Goal: Communication & Community: Share content

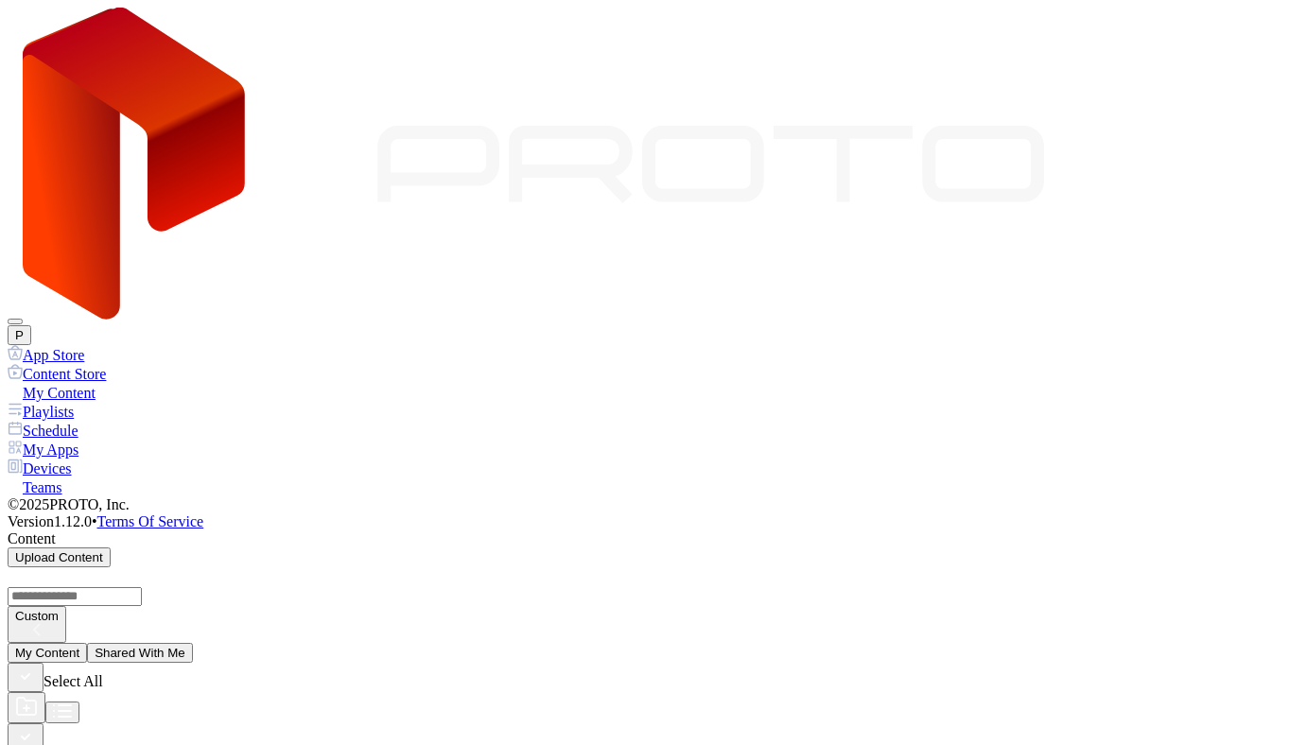
click at [31, 325] on button "P" at bounding box center [20, 335] width 24 height 20
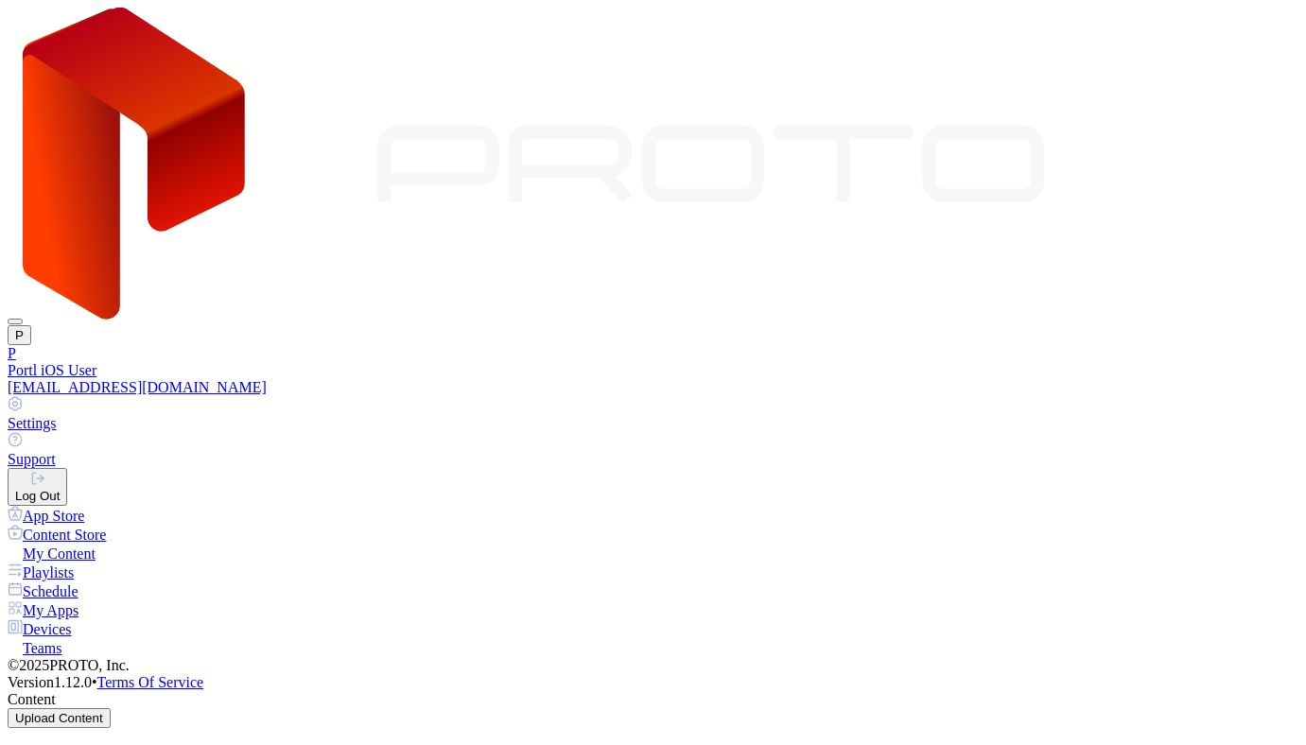
click at [60, 489] on div "Log Out" at bounding box center [37, 496] width 44 height 14
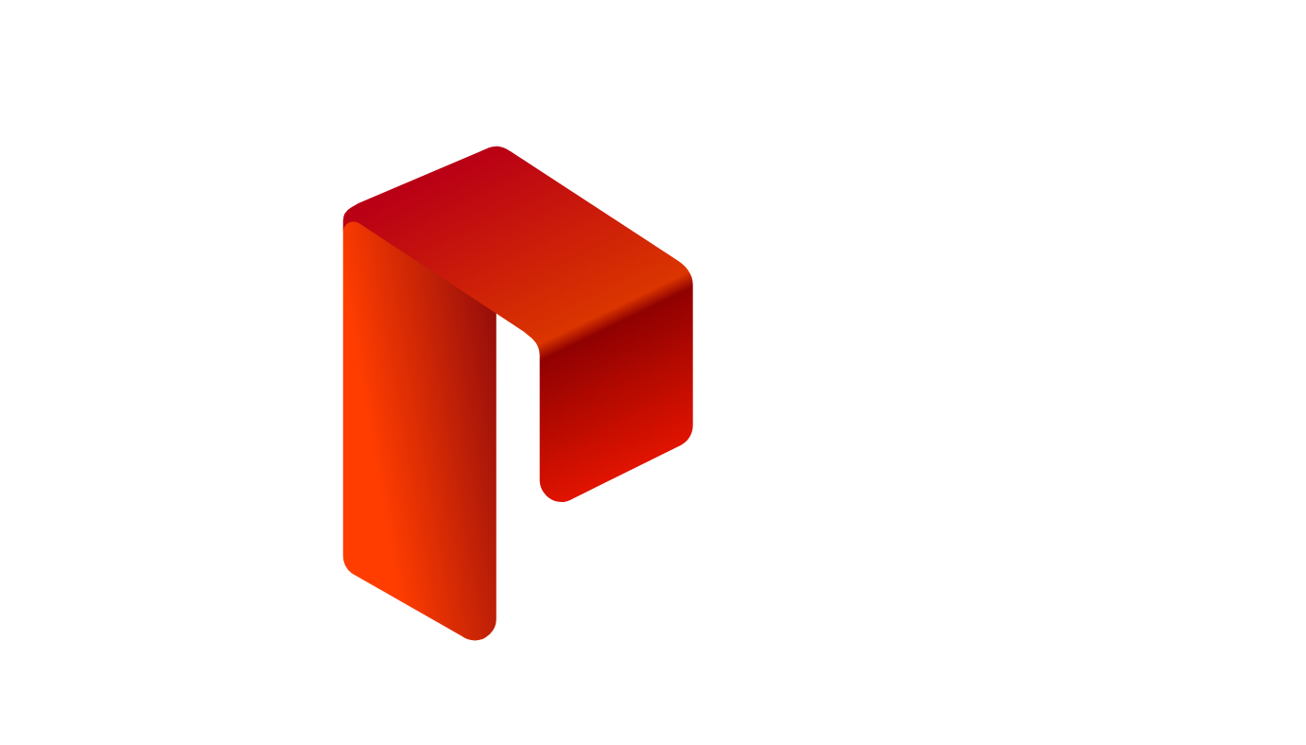
paste input "email"
type input "**********"
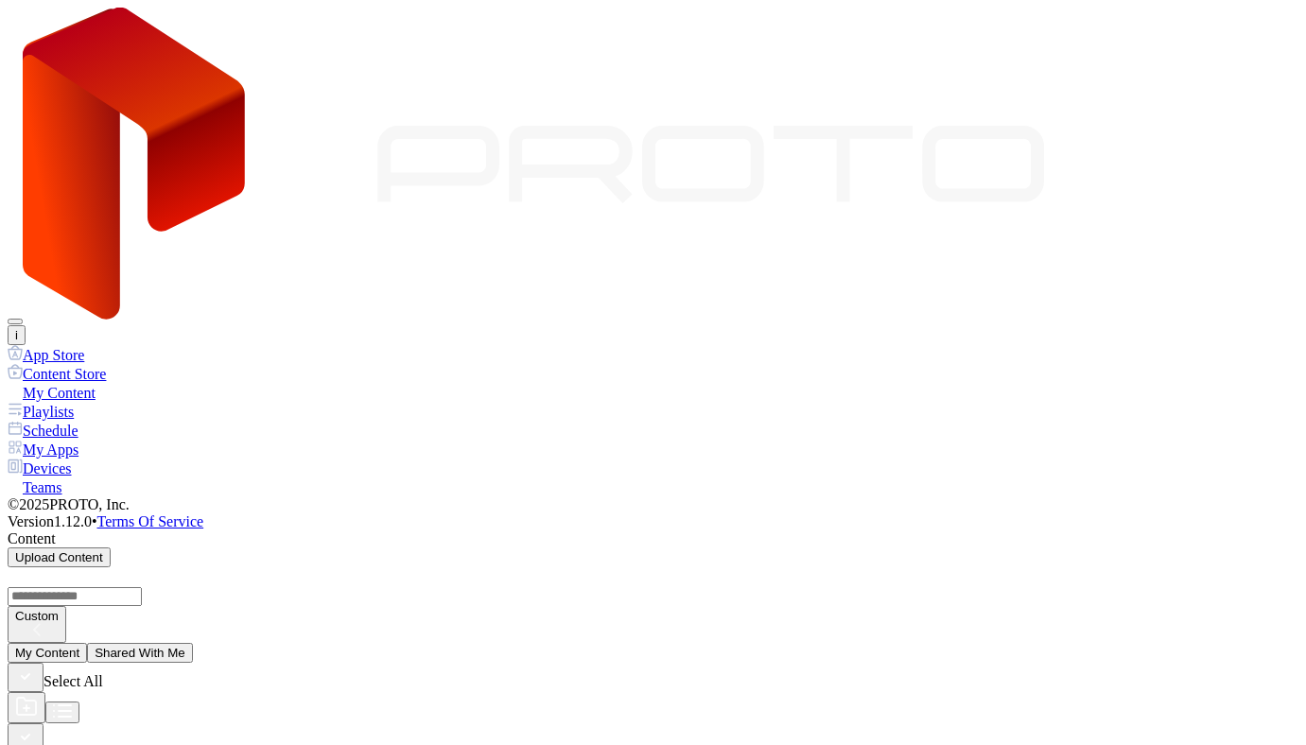
scroll to position [418, 0]
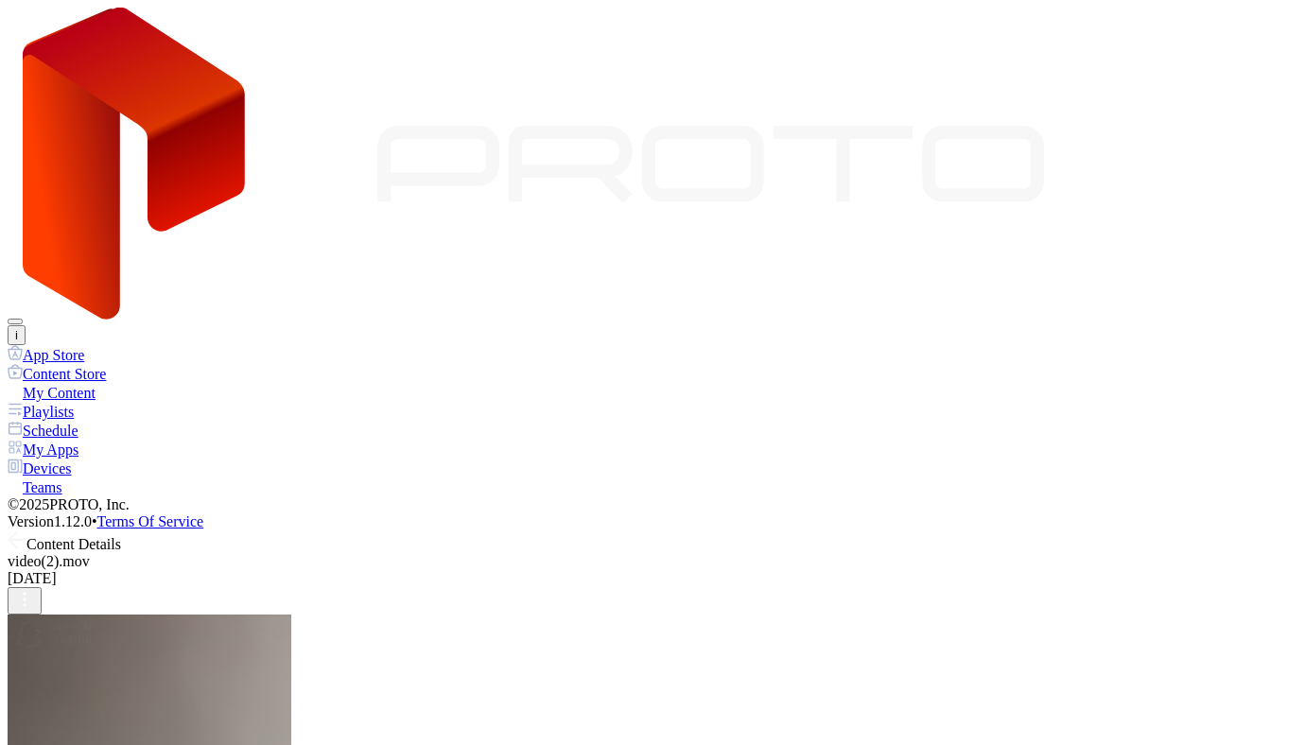
click at [26, 536] on span at bounding box center [17, 544] width 19 height 16
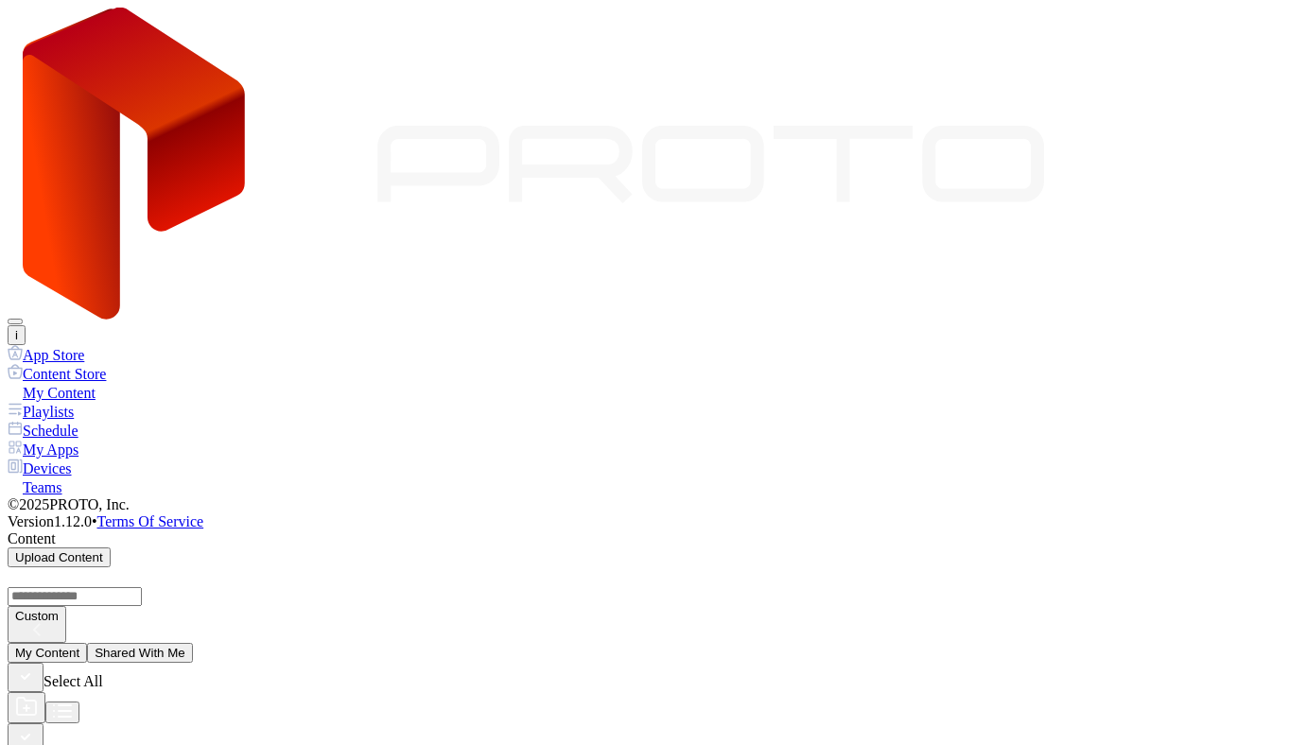
click at [96, 459] on div "Devices" at bounding box center [653, 468] width 1291 height 19
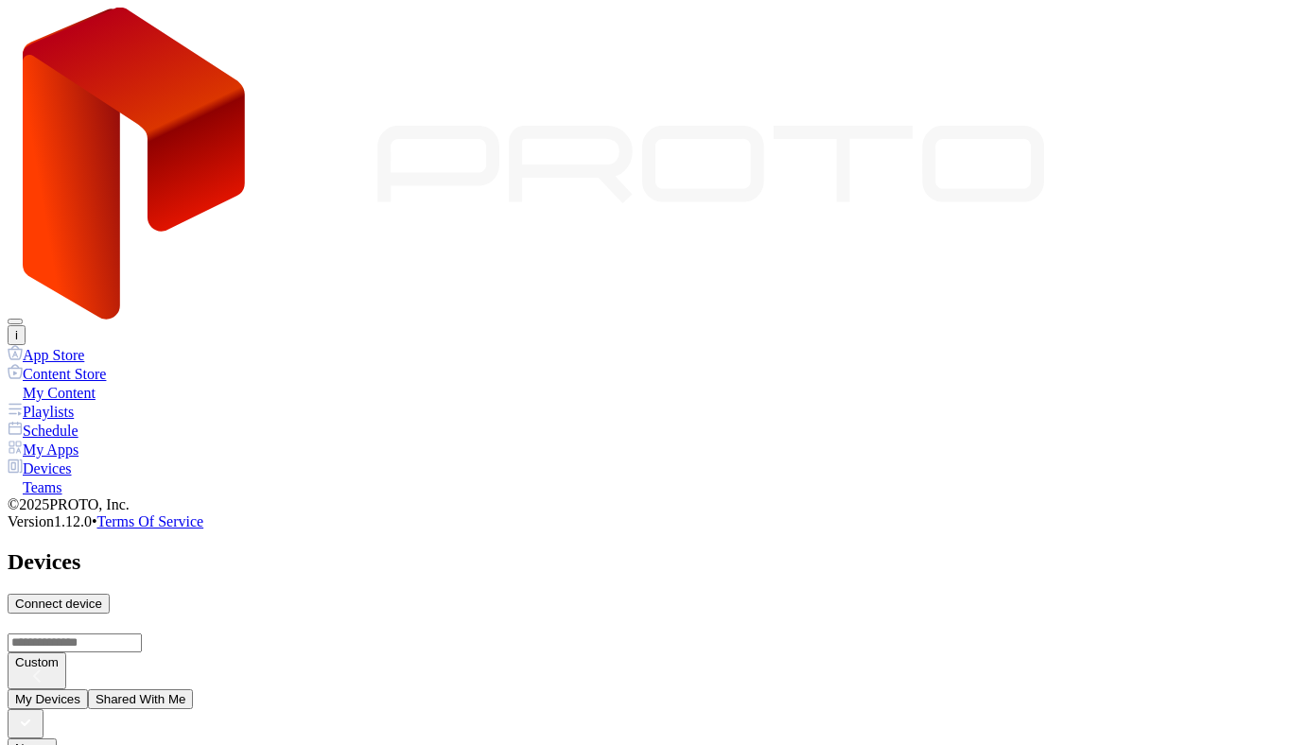
paste input
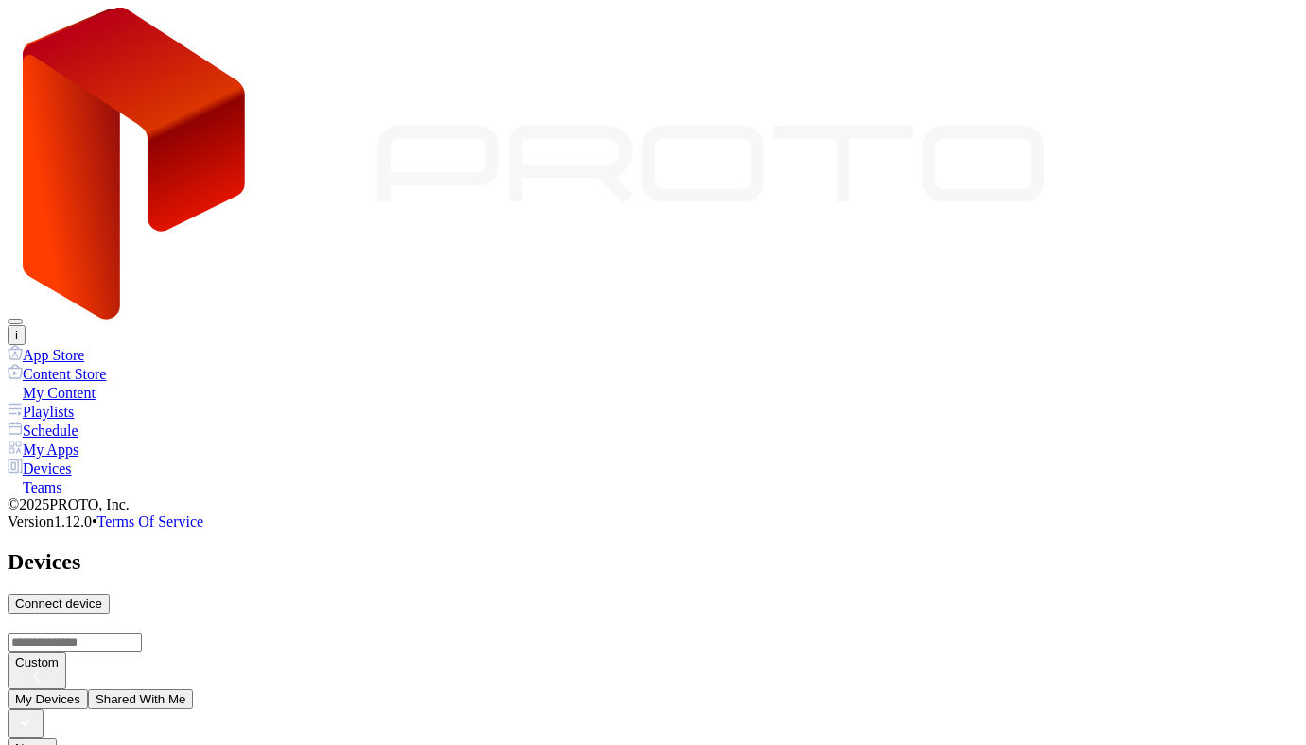
click at [26, 325] on button "i" at bounding box center [17, 335] width 18 height 20
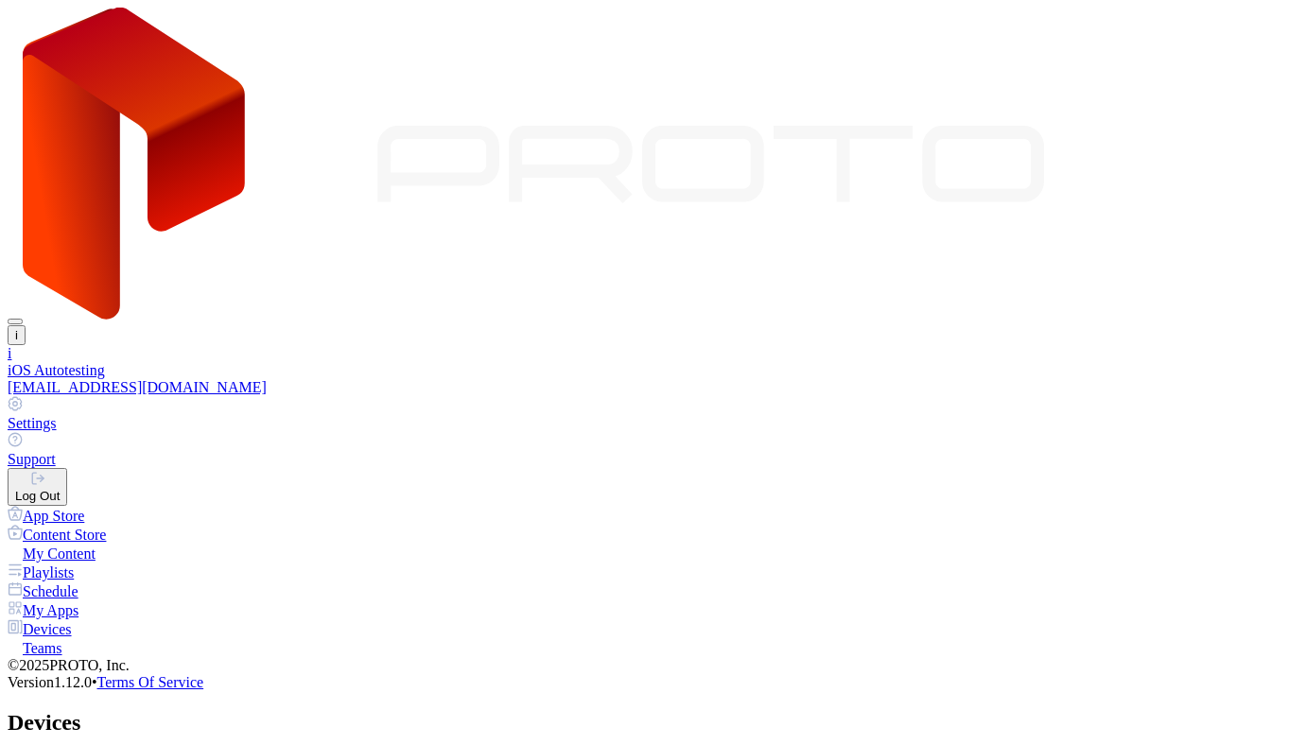
click at [60, 489] on div "Log Out" at bounding box center [37, 496] width 44 height 14
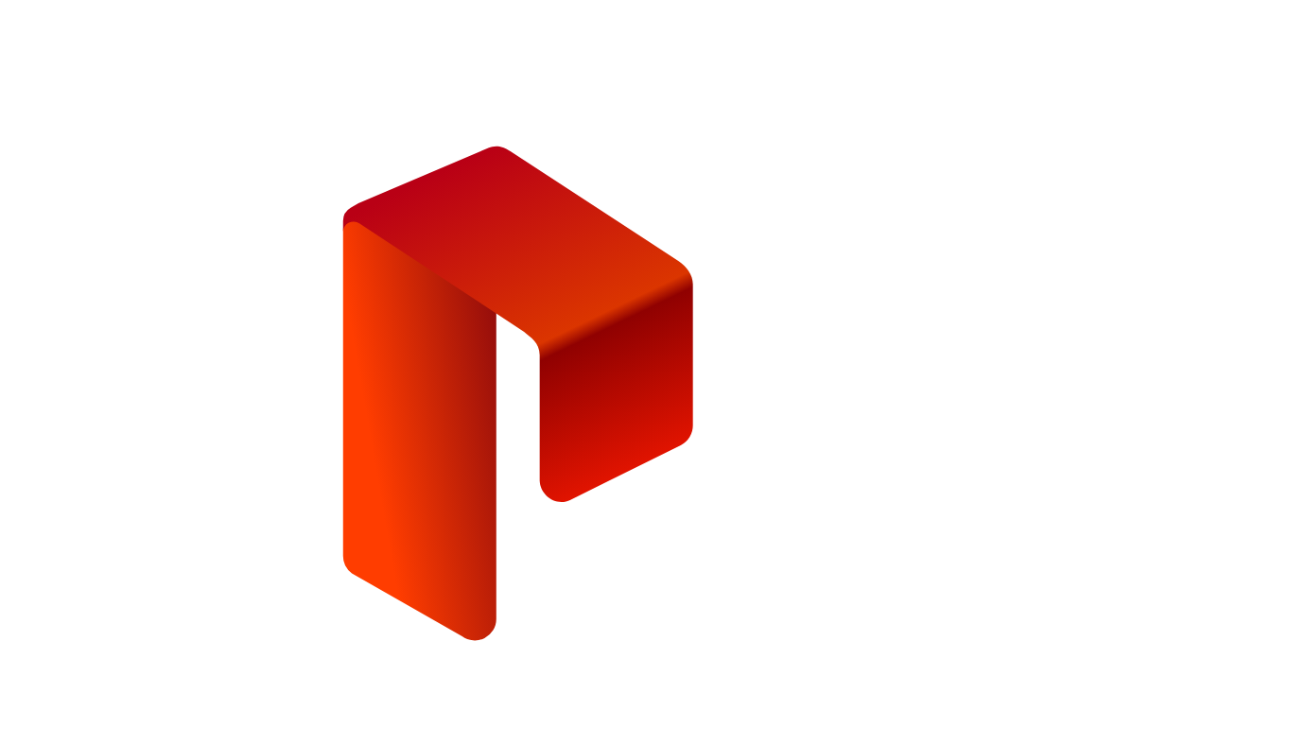
type input "**********"
paste input "**********"
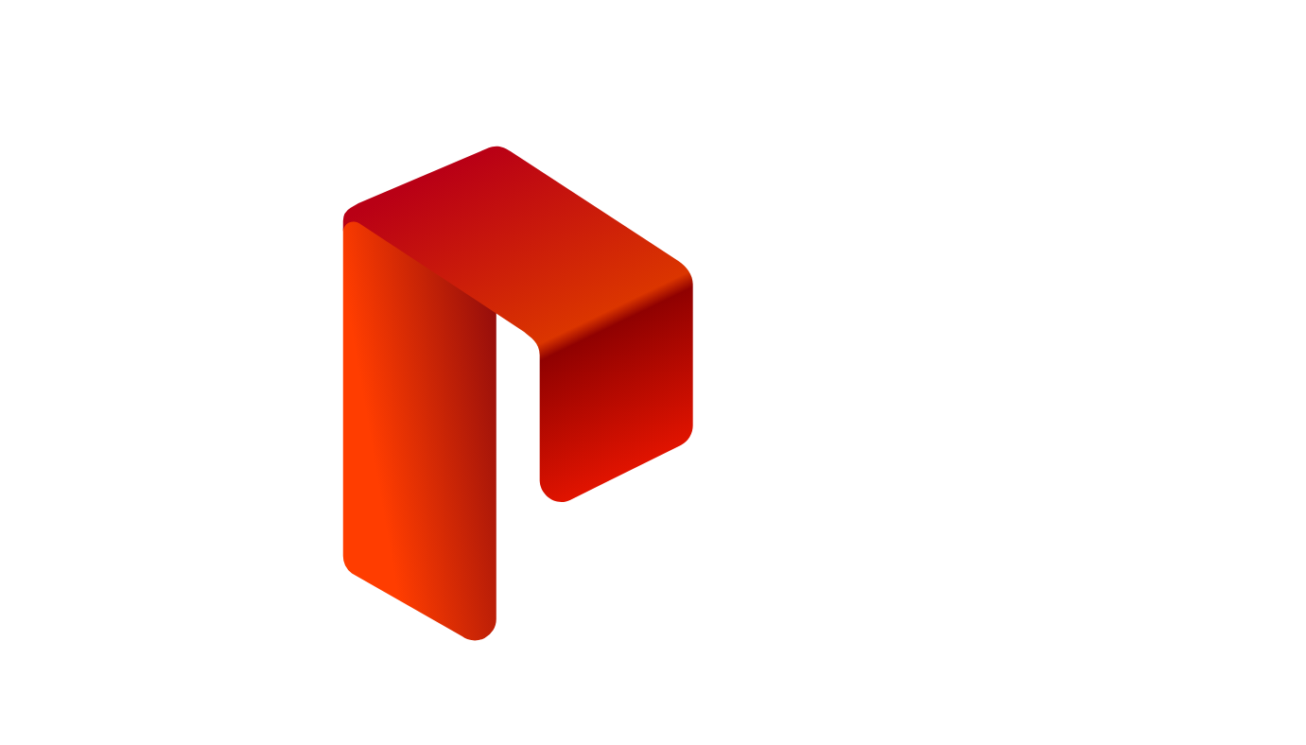
scroll to position [0, 7]
type input "**********"
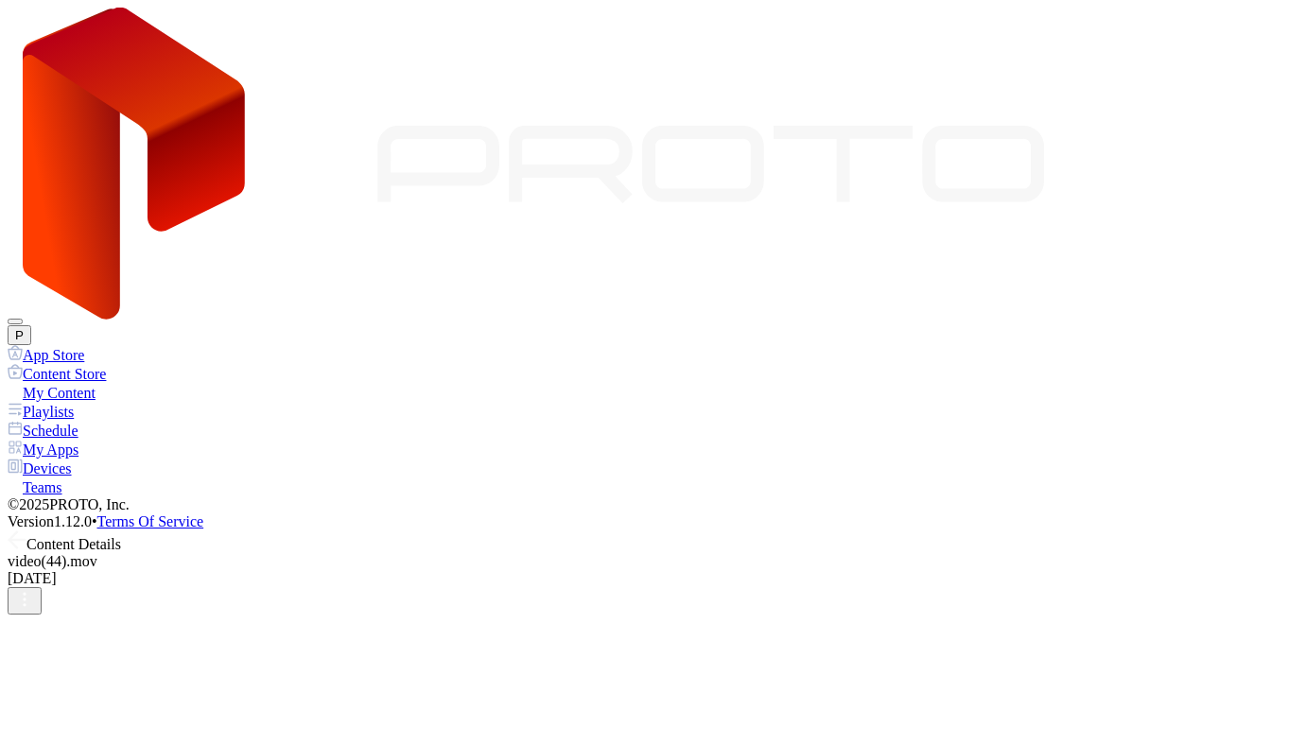
click at [26, 531] on icon at bounding box center [17, 540] width 19 height 19
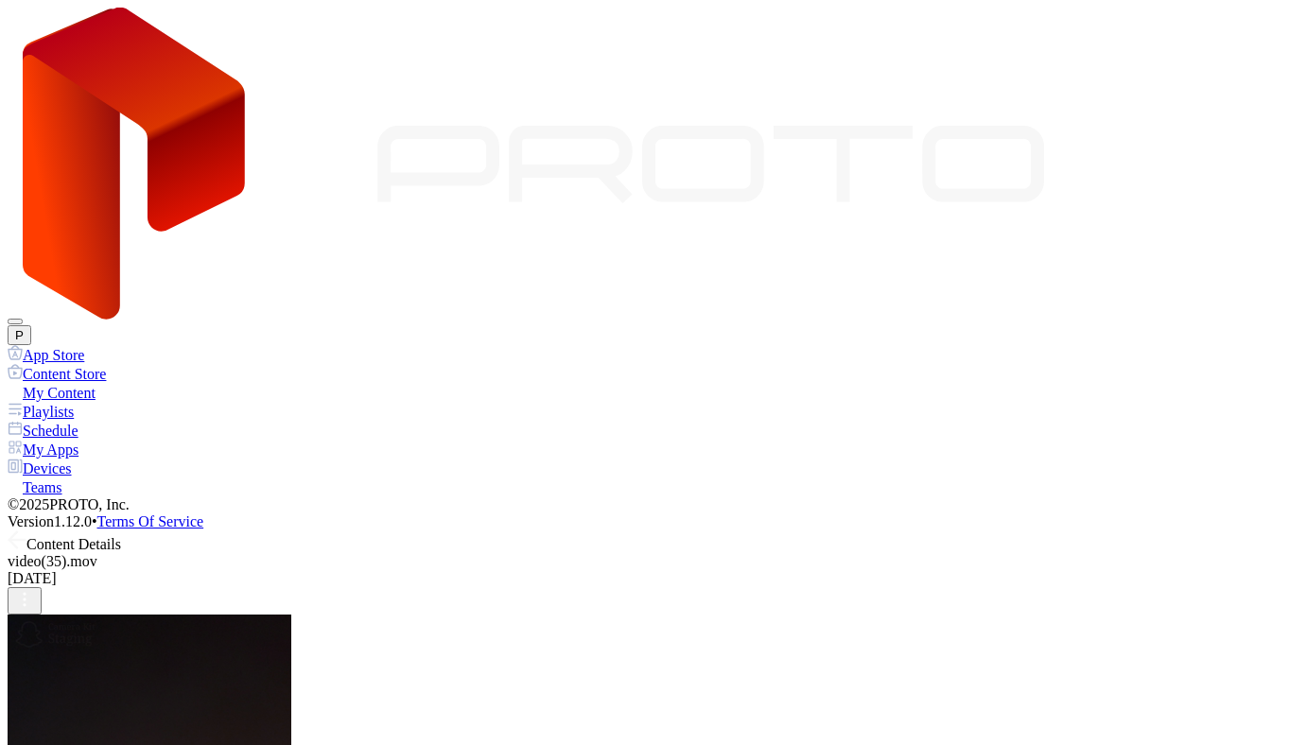
click at [254, 531] on div "Content Details" at bounding box center [653, 542] width 1291 height 23
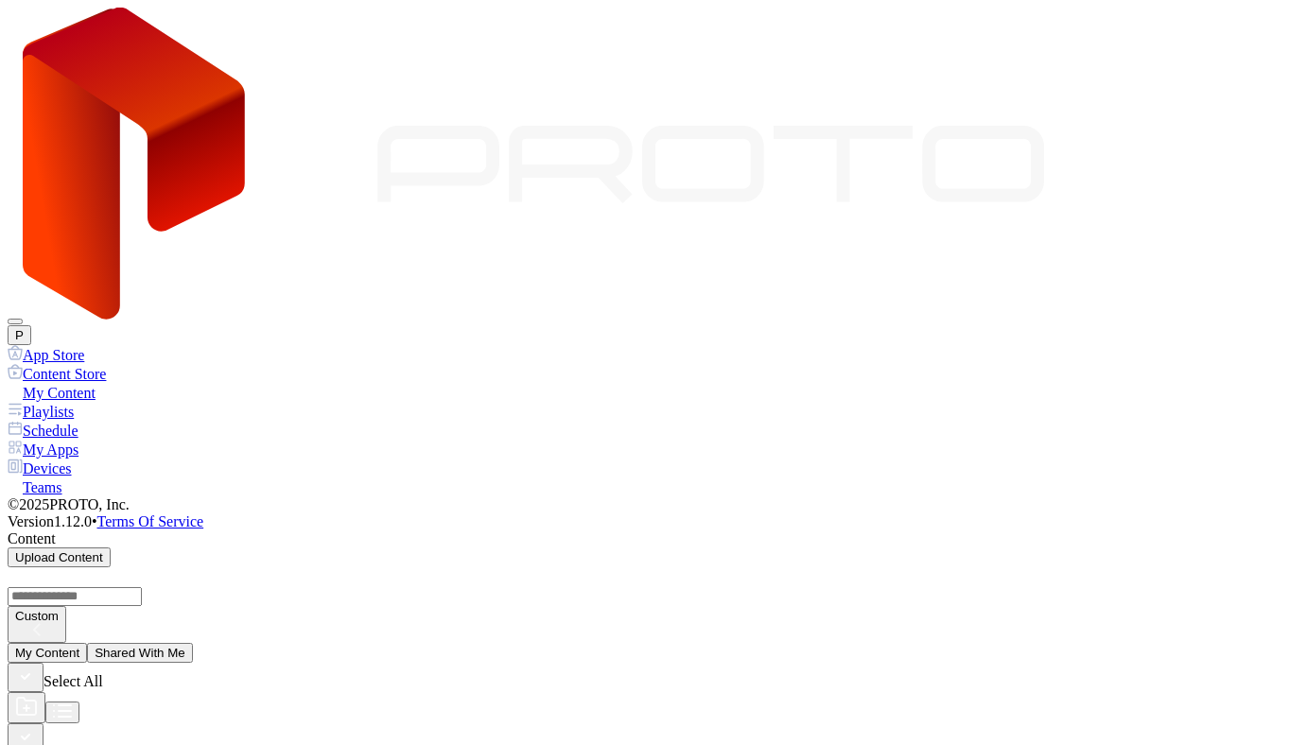
click at [44, 724] on button "button" at bounding box center [26, 738] width 36 height 29
click at [90, 459] on div "Devices" at bounding box center [653, 468] width 1291 height 19
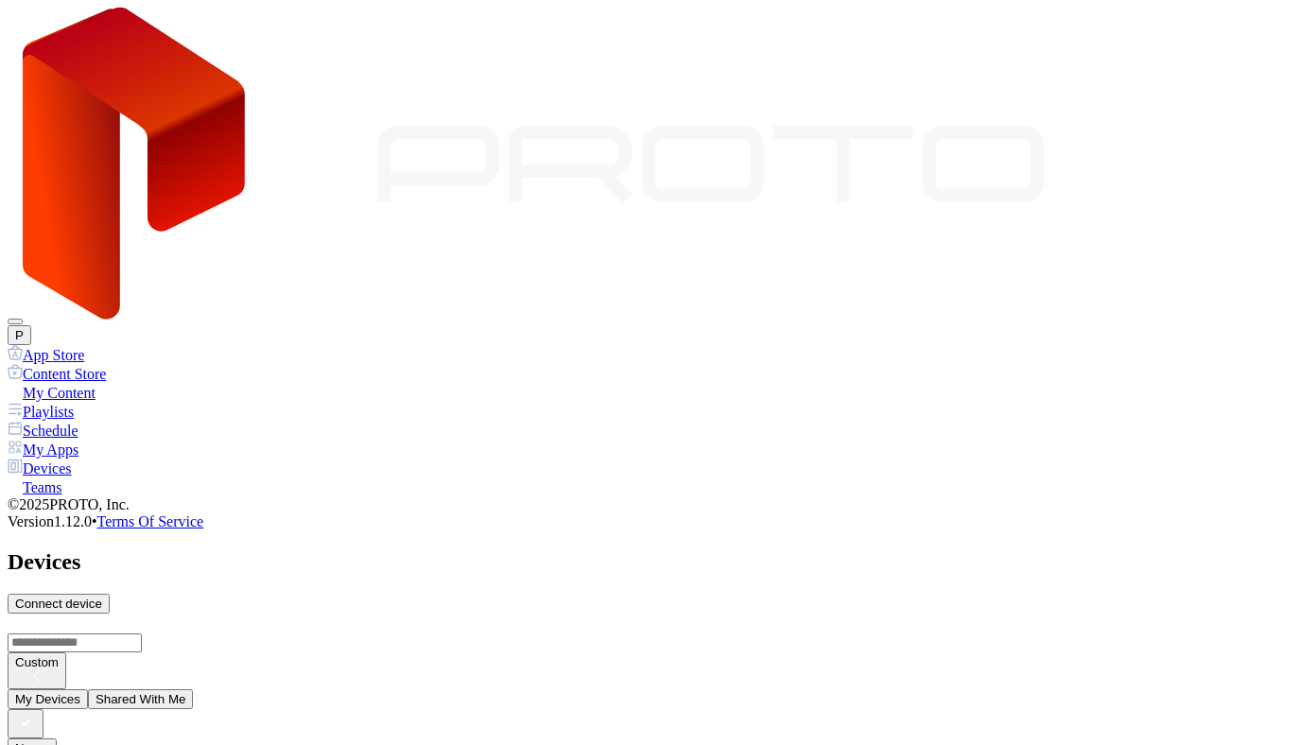
click at [194, 690] on button "Shared With Me" at bounding box center [141, 700] width 106 height 20
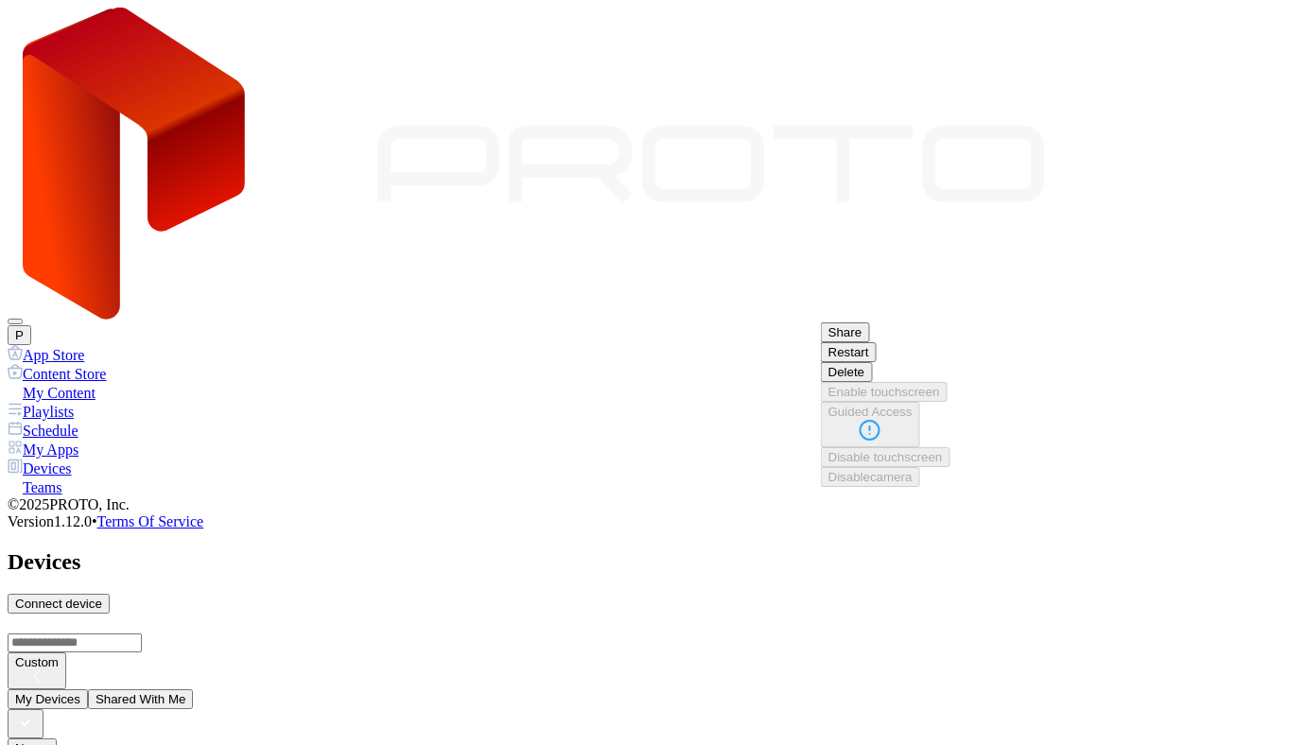
click at [1099, 614] on div "Custom" at bounding box center [653, 652] width 1291 height 76
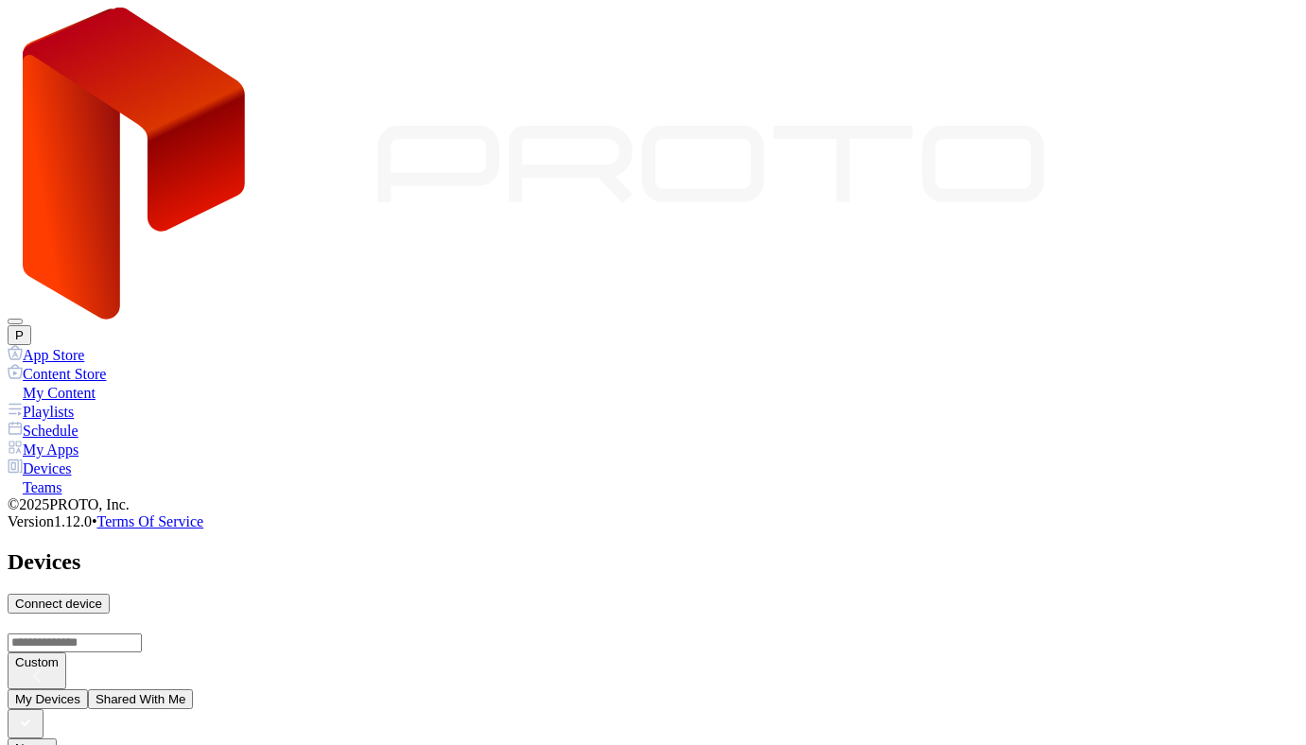
click at [31, 325] on button "P" at bounding box center [20, 335] width 24 height 20
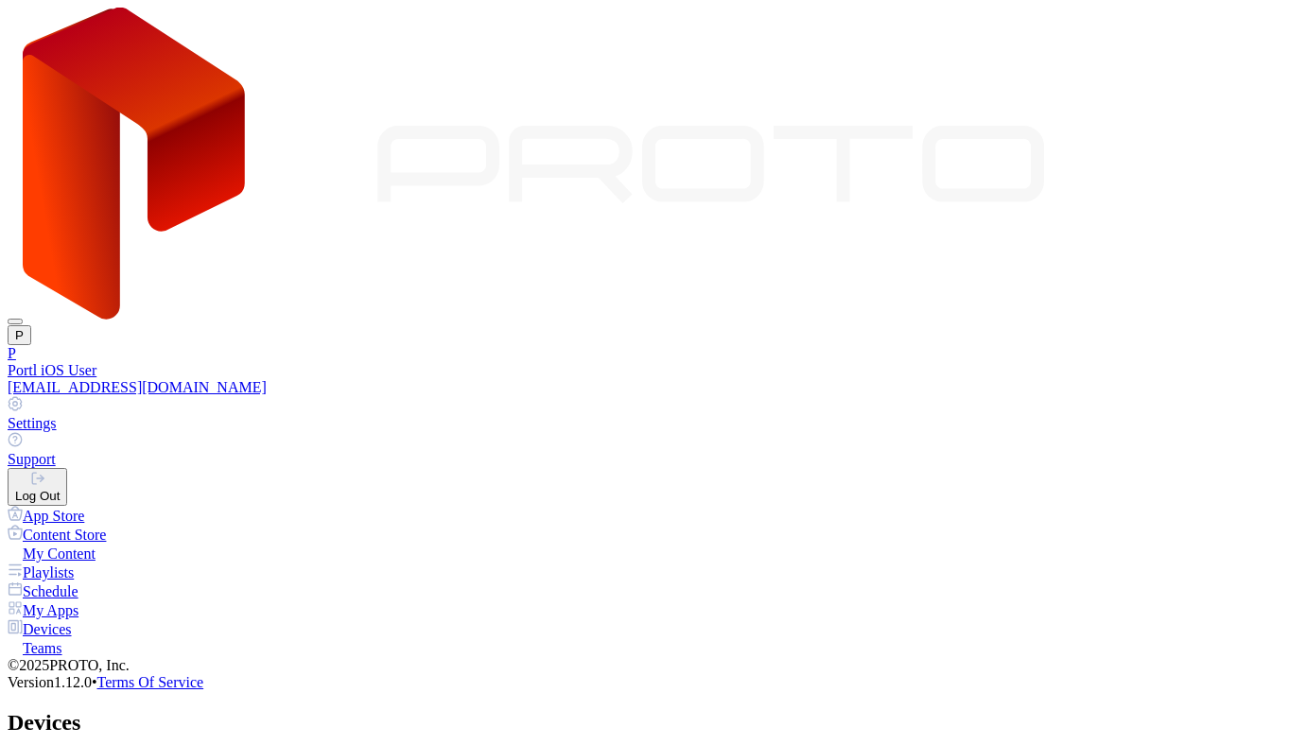
click at [67, 468] on button "Log Out" at bounding box center [38, 487] width 60 height 38
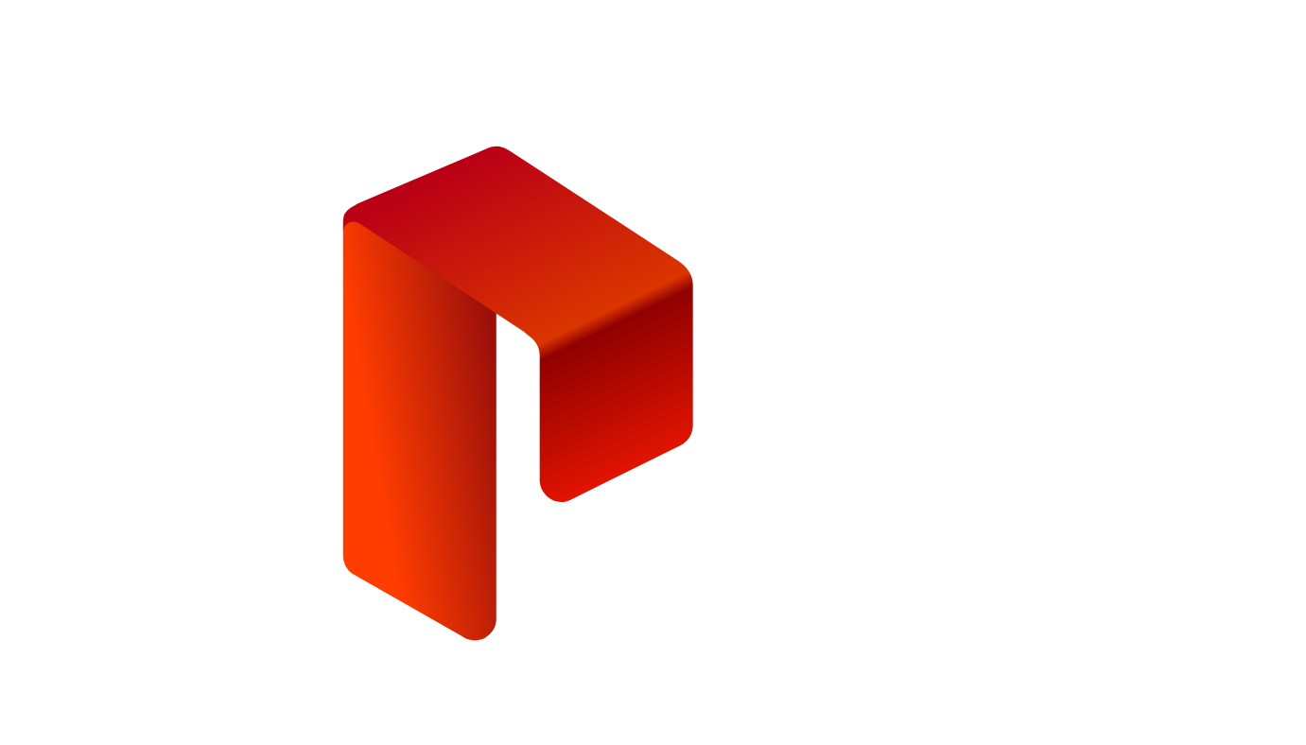
type input "*"
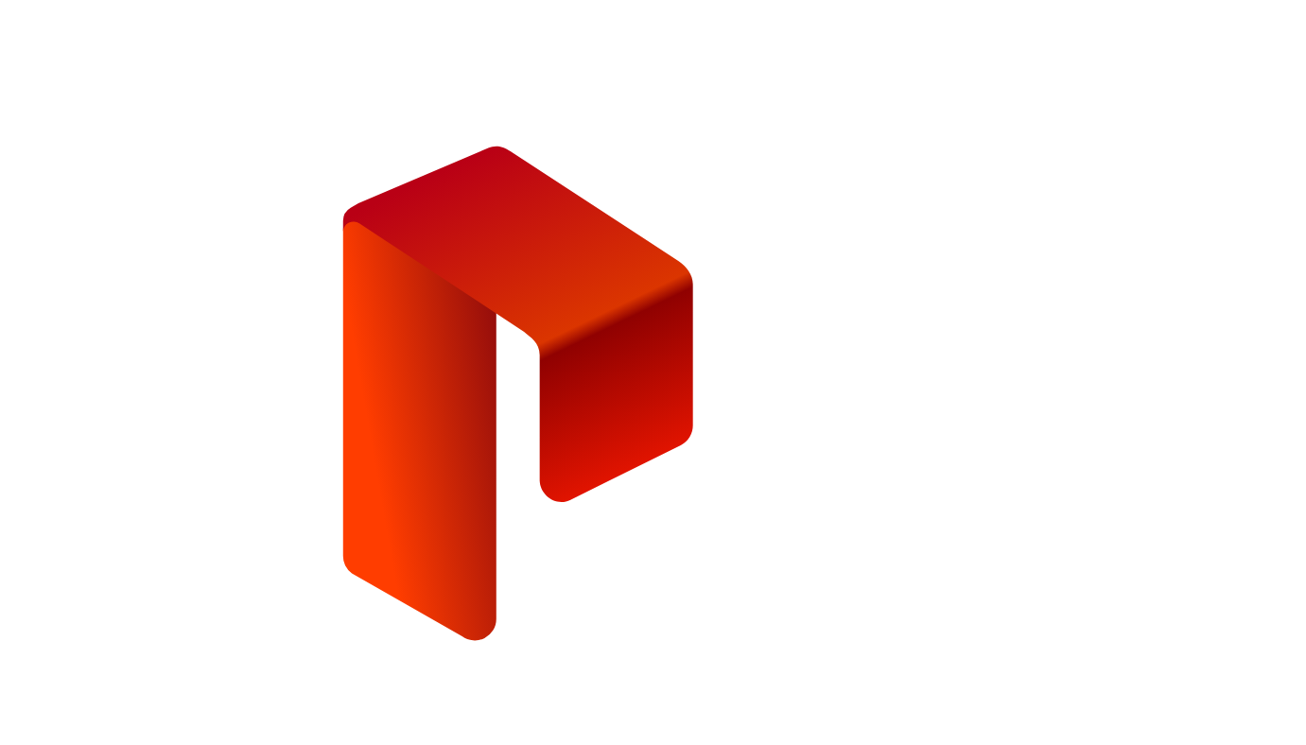
type input "*"
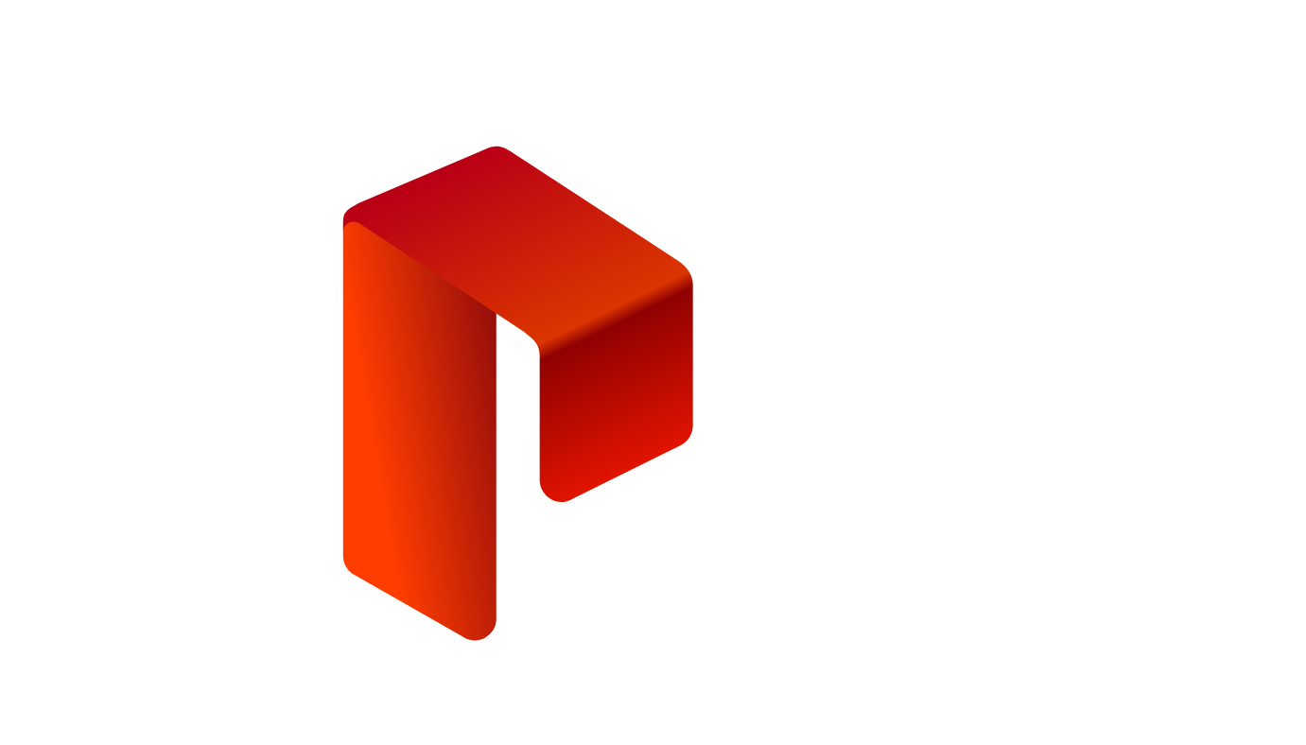
paste input "**********"
type input "**********"
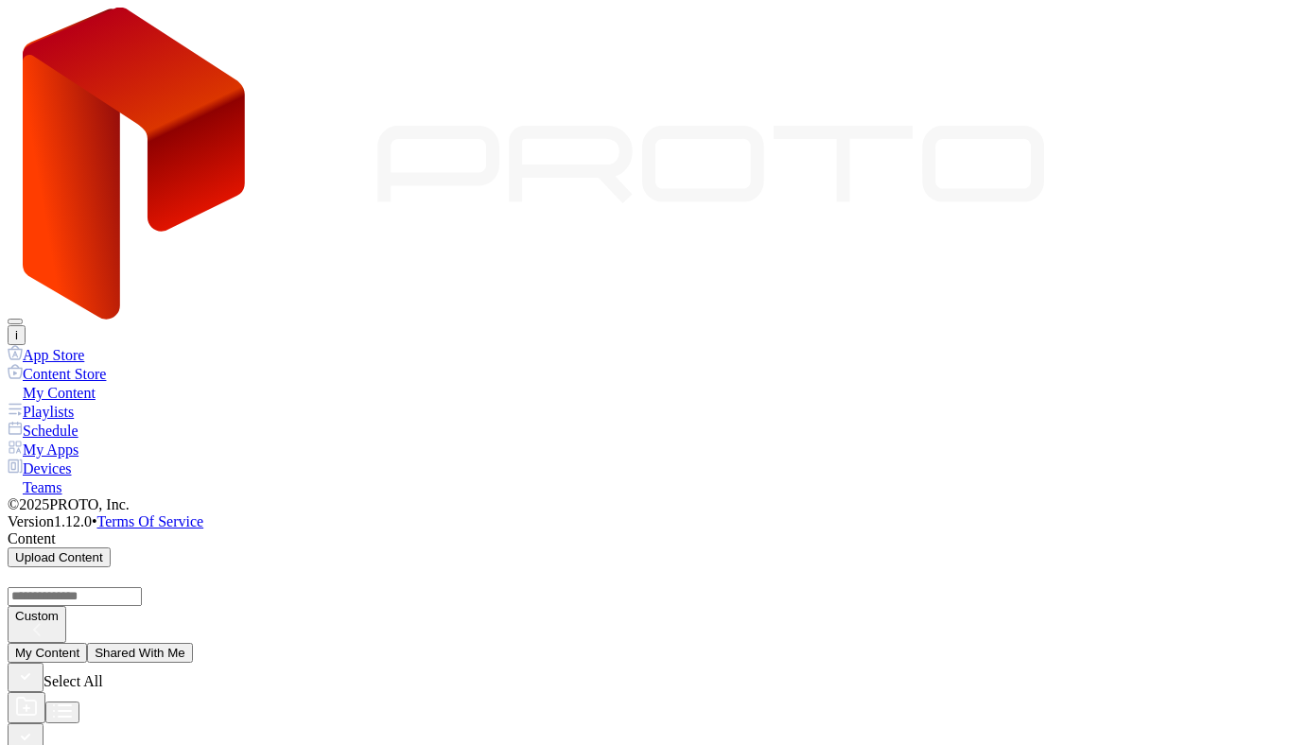
click at [71, 459] on div "Devices" at bounding box center [653, 468] width 1291 height 19
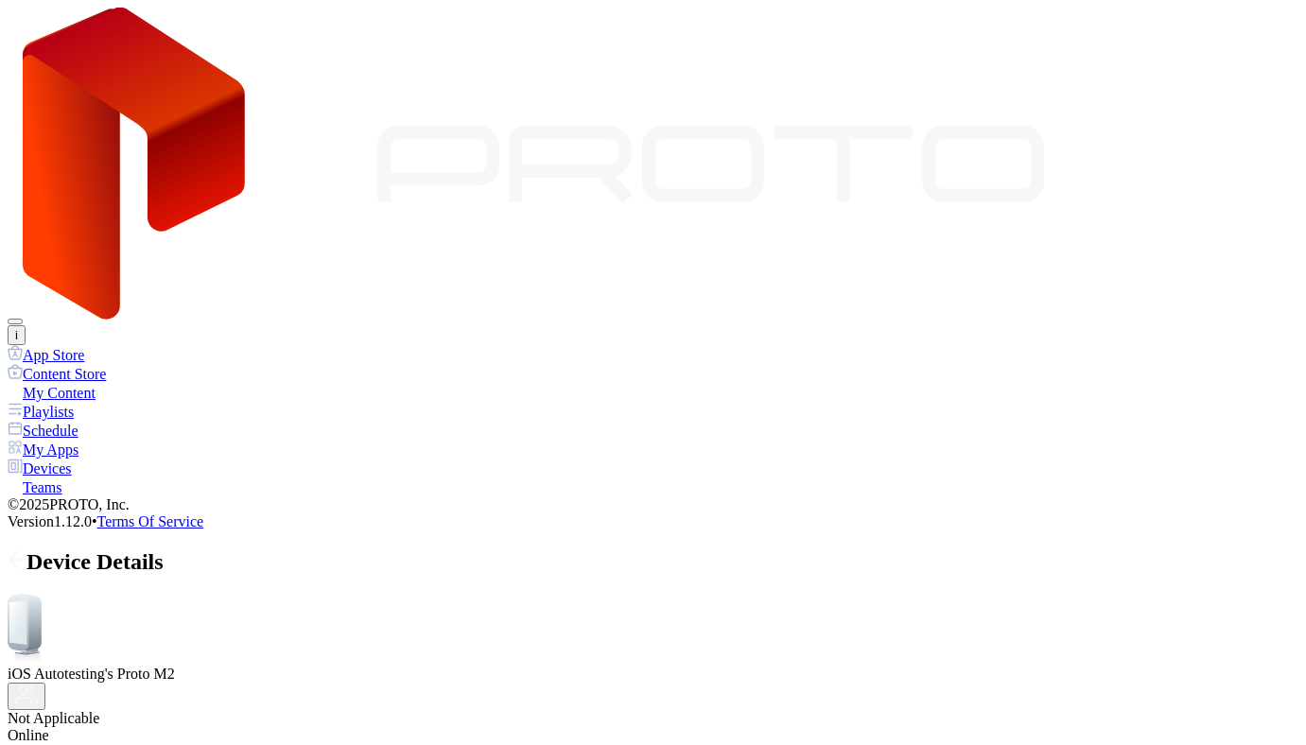
click at [26, 550] on span at bounding box center [17, 562] width 19 height 25
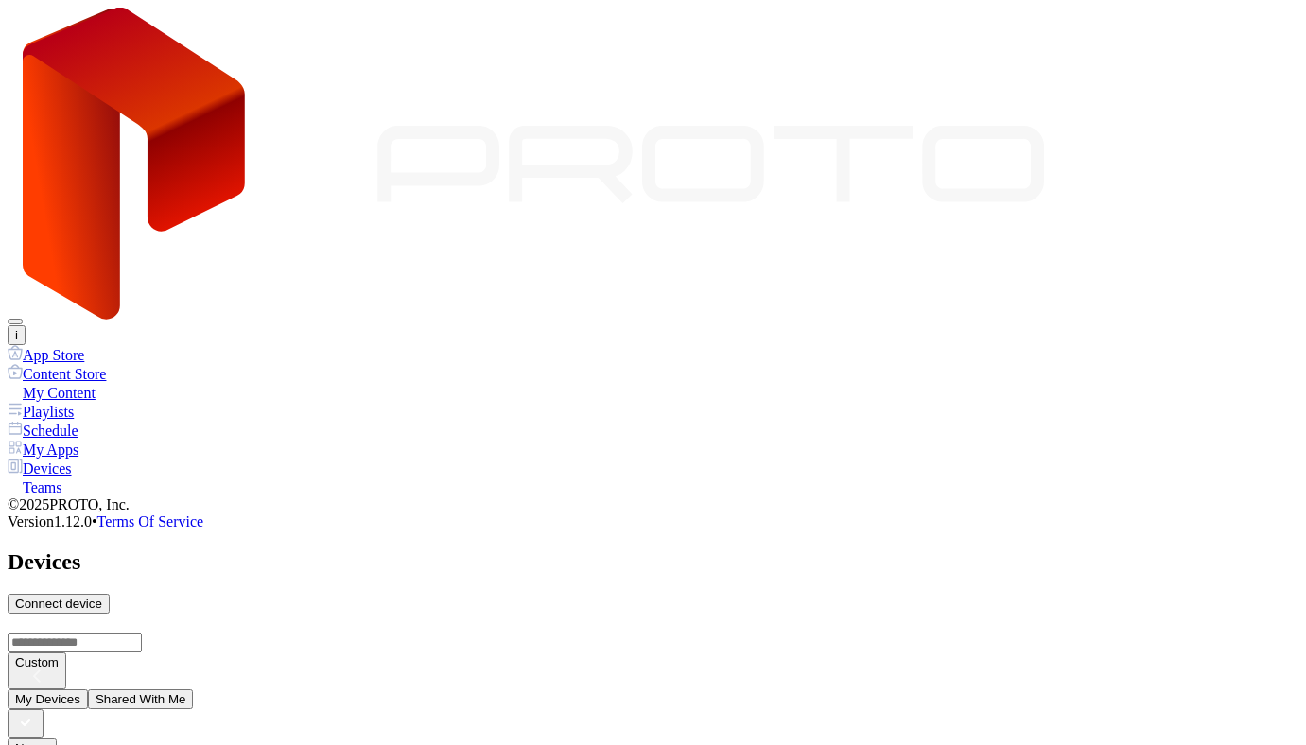
click at [900, 383] on button "Remove Guest" at bounding box center [849, 373] width 99 height 20
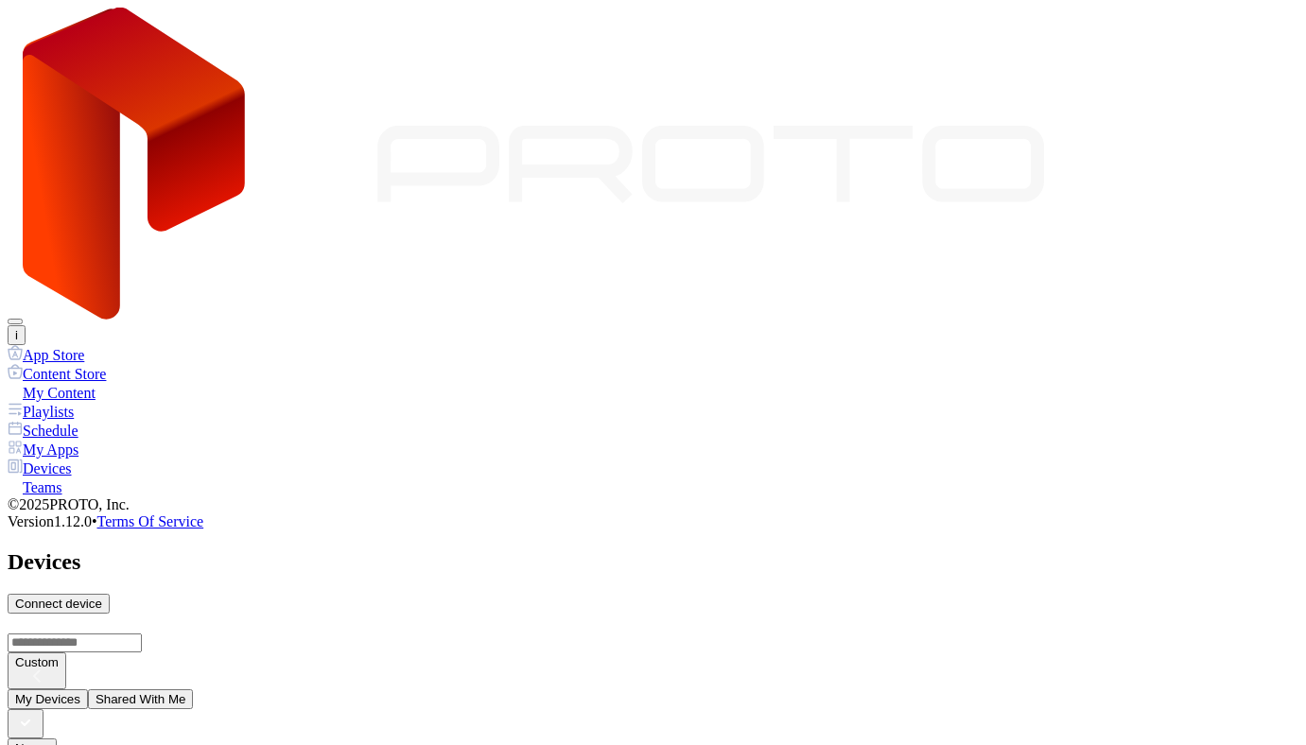
paste input
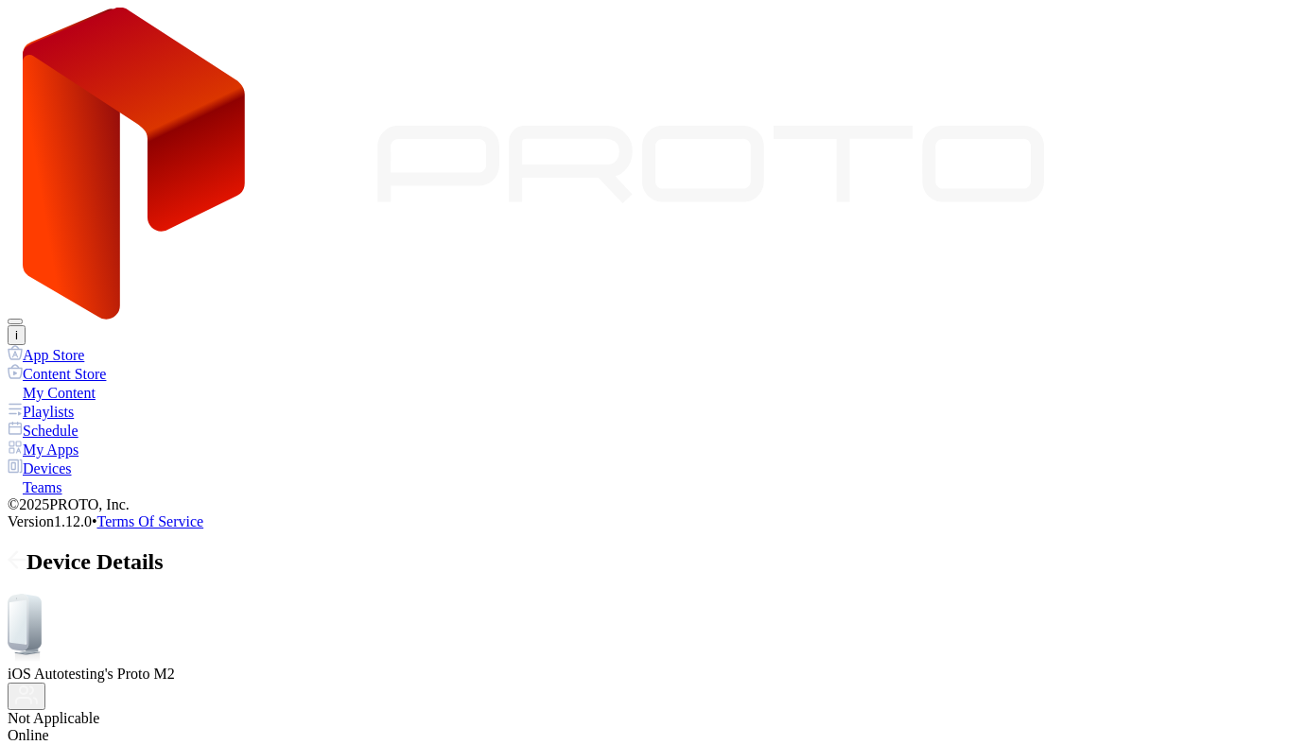
click at [26, 551] on icon at bounding box center [17, 560] width 19 height 19
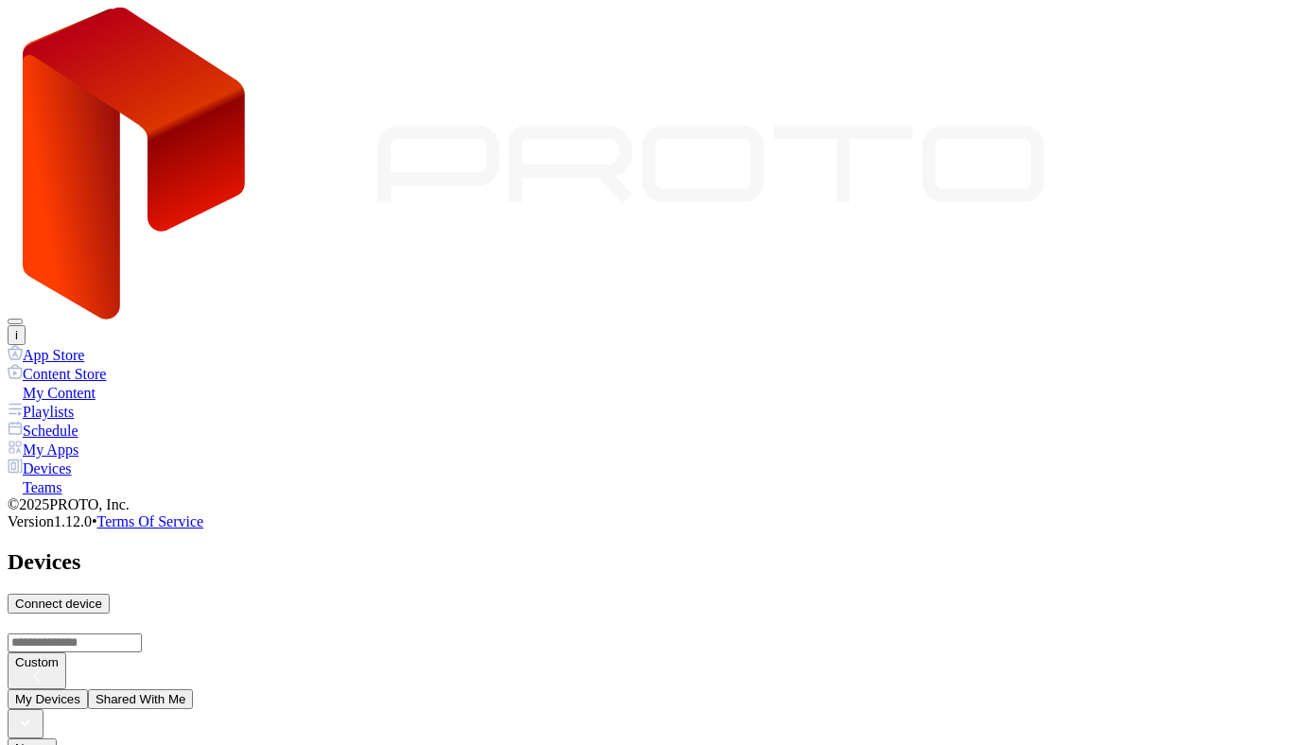
click at [869, 383] on button "Remove Guest" at bounding box center [849, 373] width 99 height 20
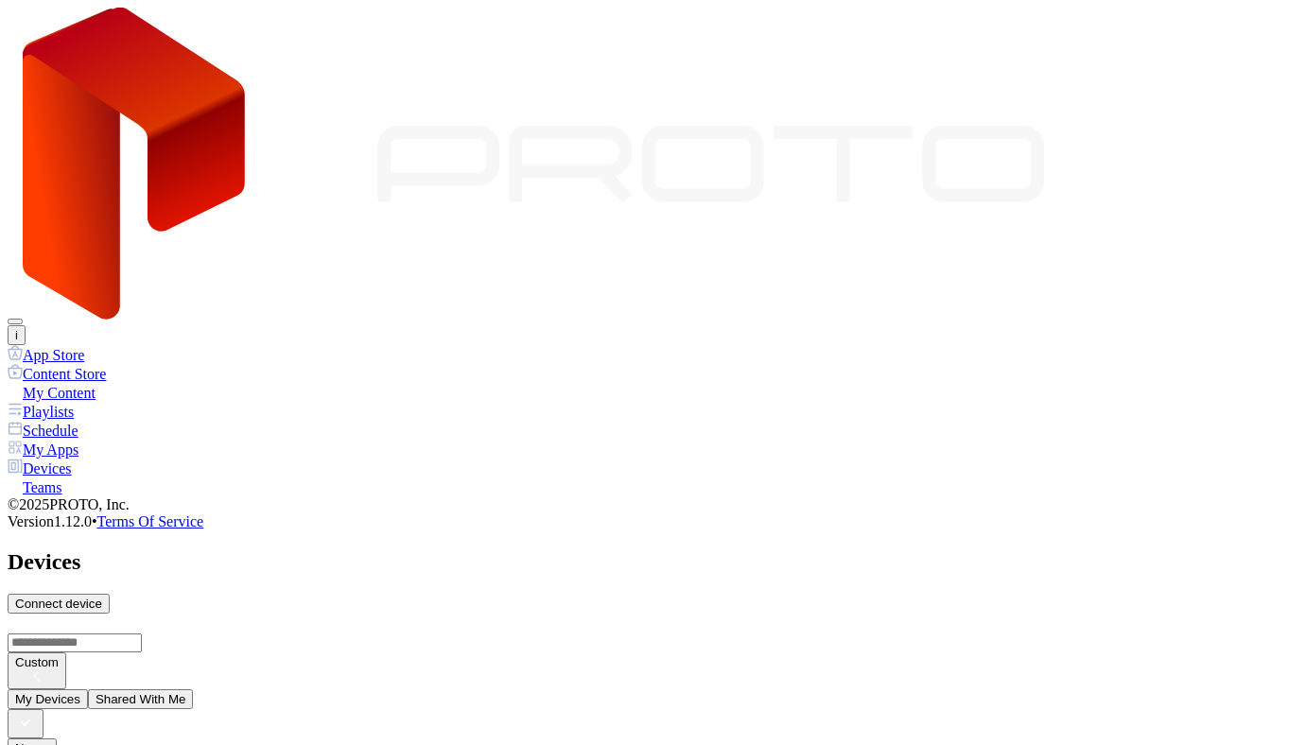
click at [26, 325] on button "i" at bounding box center [17, 335] width 18 height 20
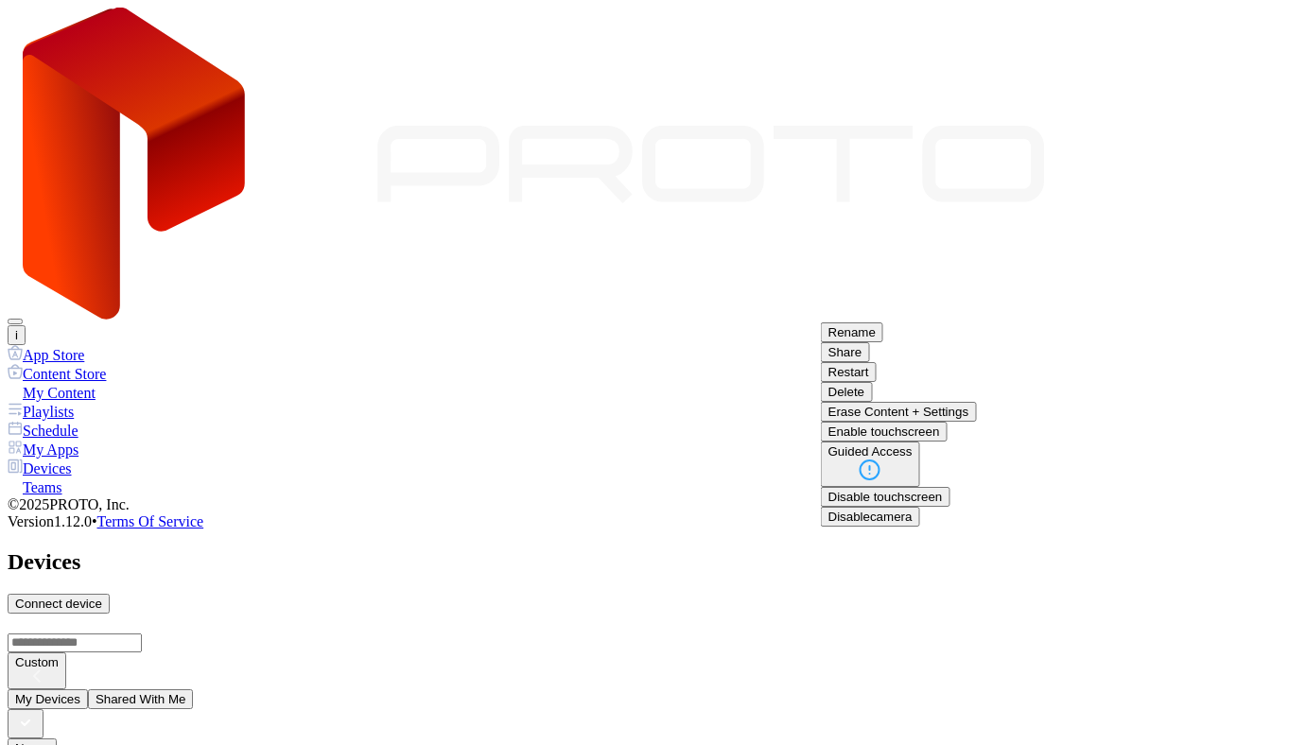
click at [877, 382] on button "Restart" at bounding box center [849, 372] width 56 height 20
